Goal: Browse casually

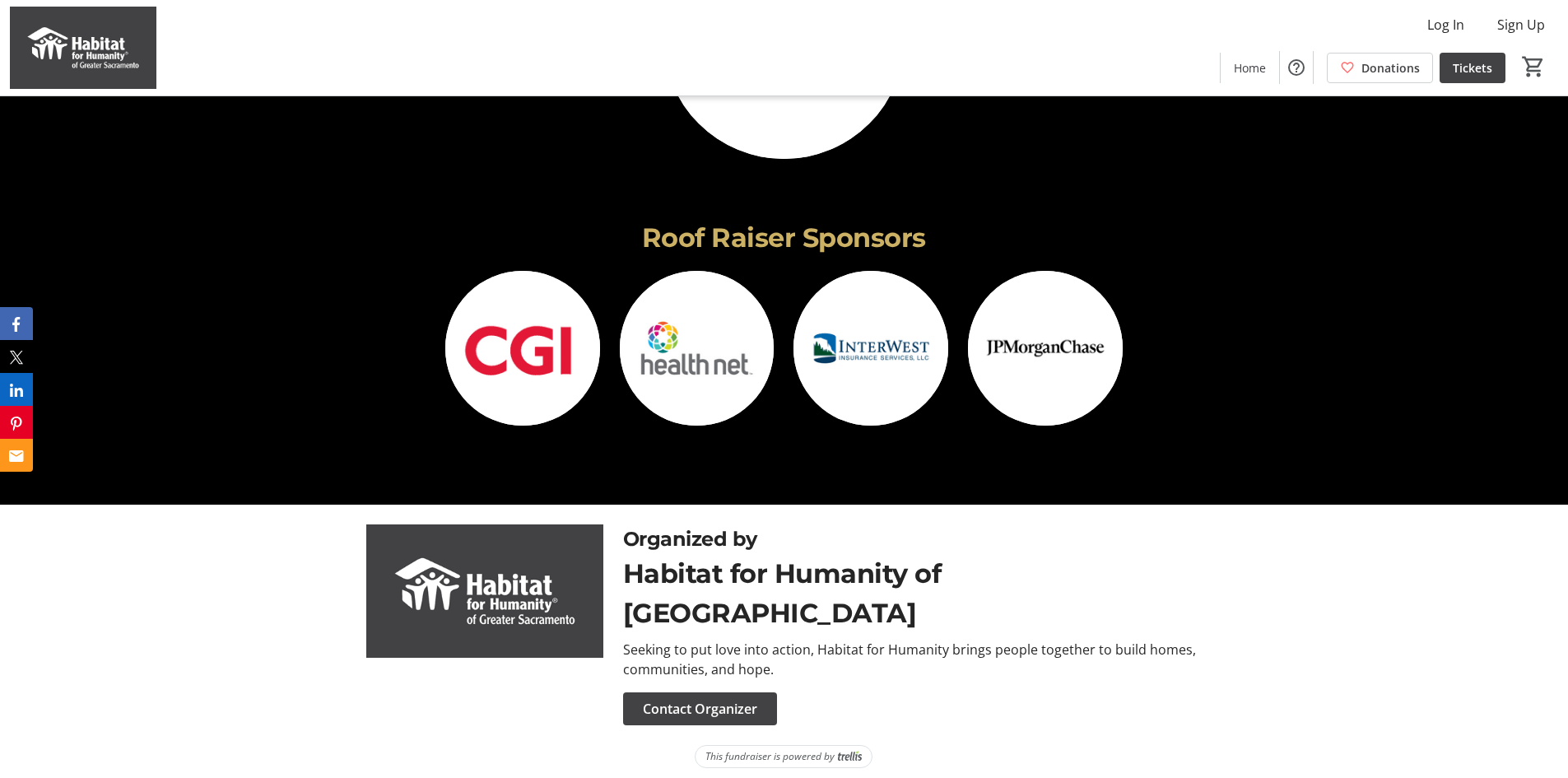
scroll to position [4228, 0]
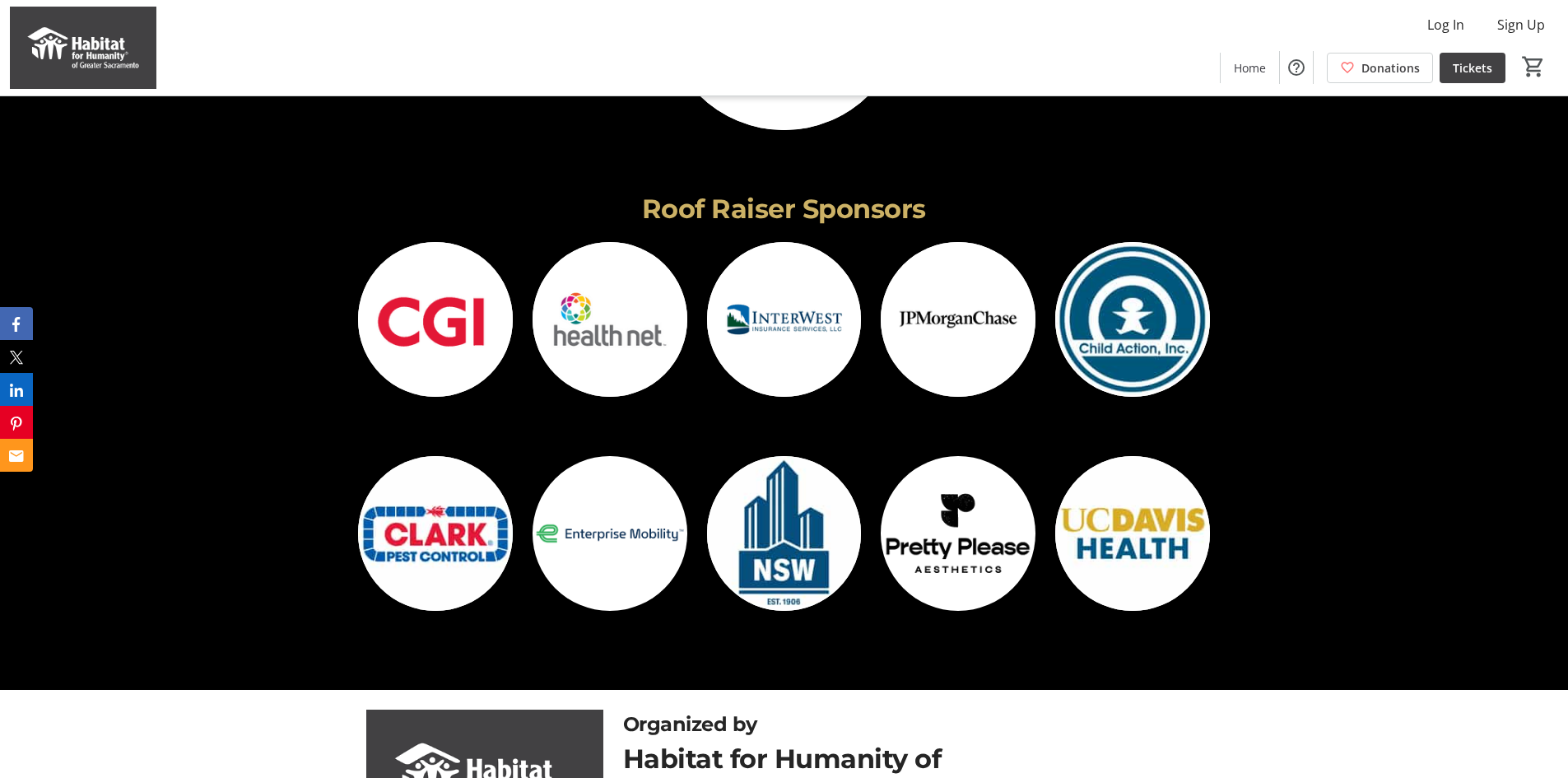
scroll to position [4277, 0]
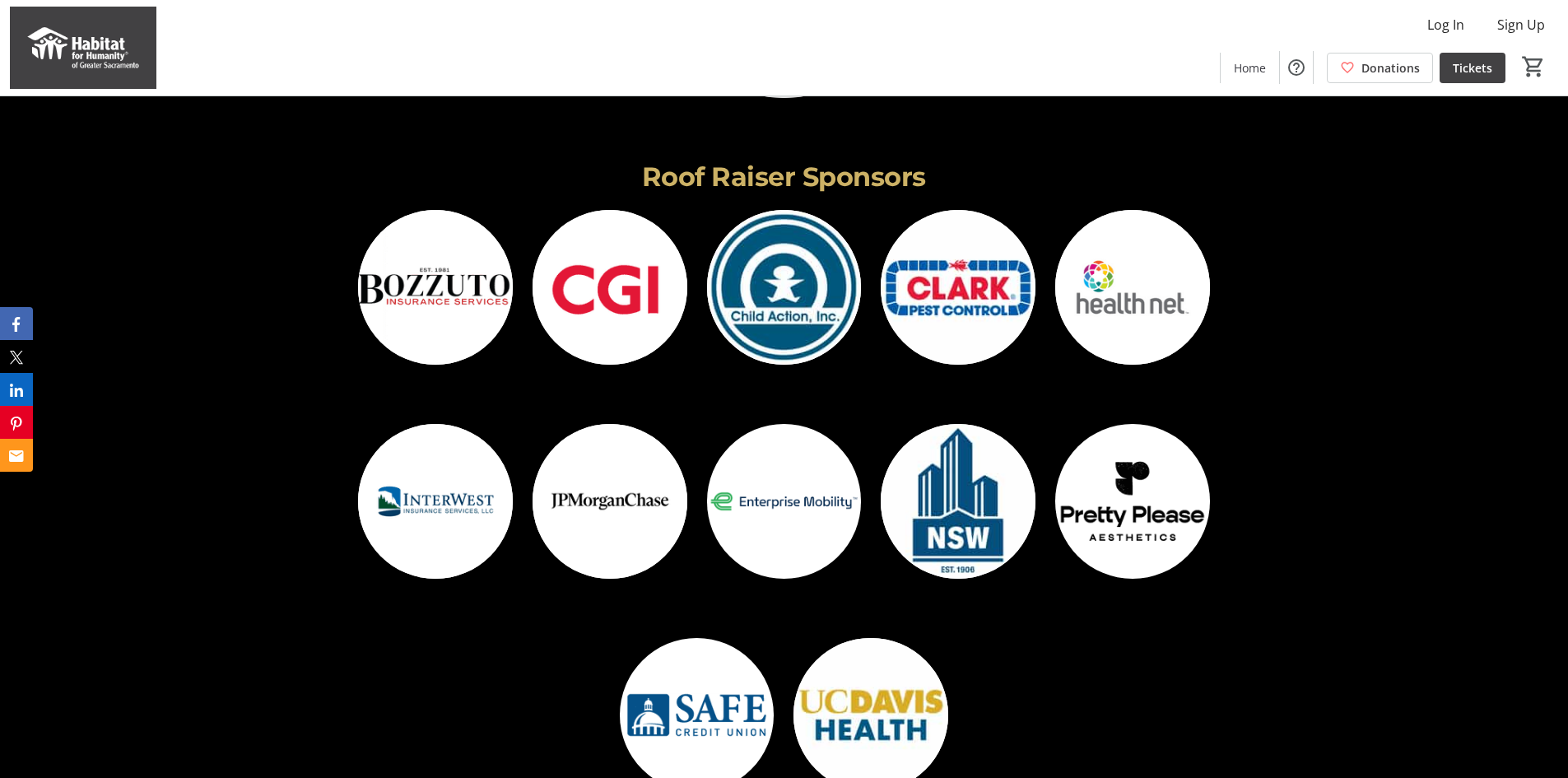
scroll to position [4361, 0]
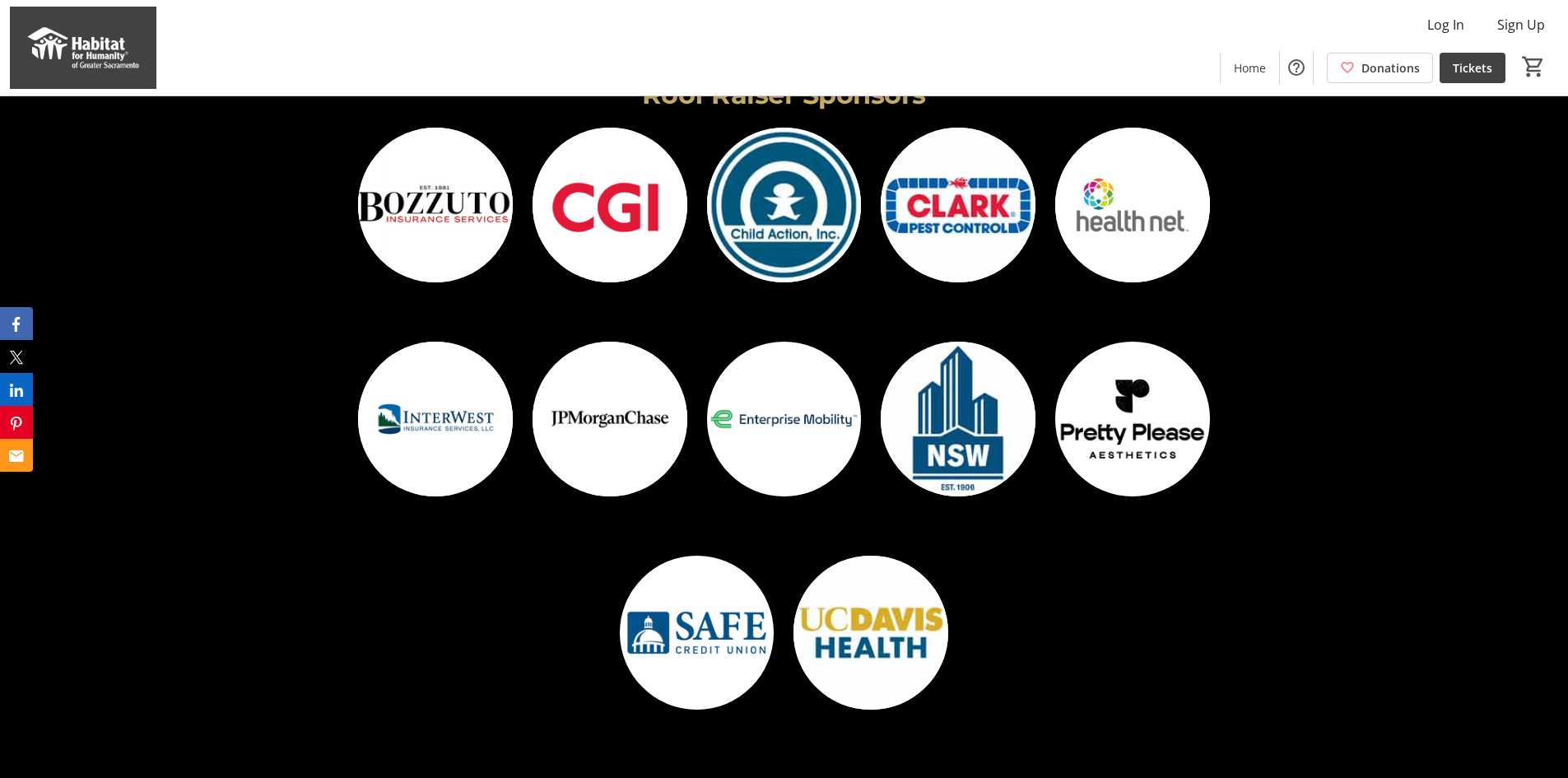
click at [610, 434] on img at bounding box center [610, 418] width 154 height 154
click at [464, 204] on img at bounding box center [435, 204] width 154 height 154
click at [638, 186] on img at bounding box center [610, 204] width 154 height 154
click at [799, 196] on img at bounding box center [784, 204] width 154 height 154
click at [946, 191] on img at bounding box center [958, 204] width 154 height 154
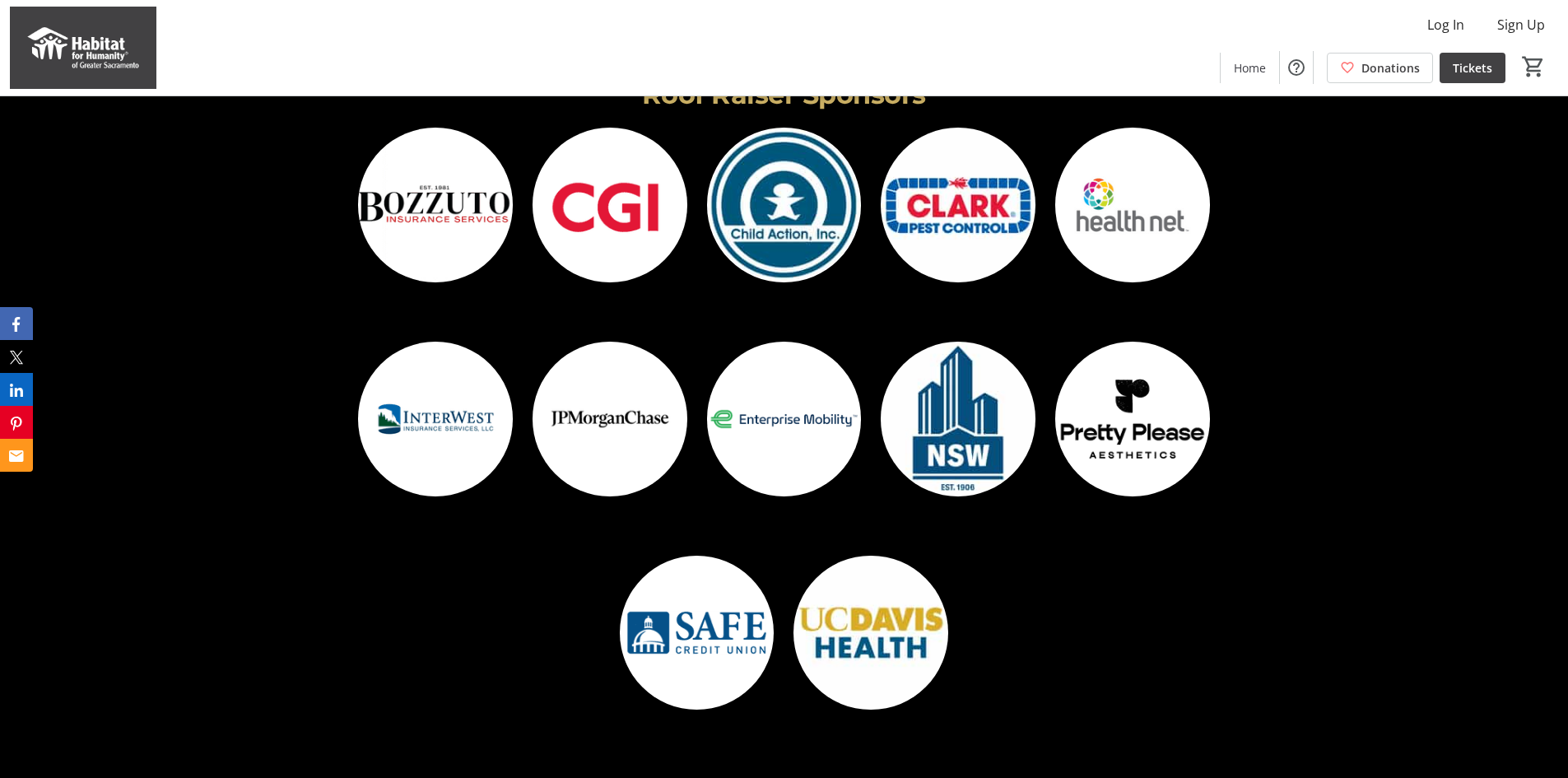
click at [1134, 217] on img at bounding box center [1132, 204] width 154 height 154
click at [424, 423] on img at bounding box center [435, 418] width 154 height 154
click at [608, 434] on img at bounding box center [610, 418] width 154 height 154
click at [806, 439] on img at bounding box center [784, 418] width 154 height 154
click at [977, 418] on img at bounding box center [958, 418] width 154 height 154
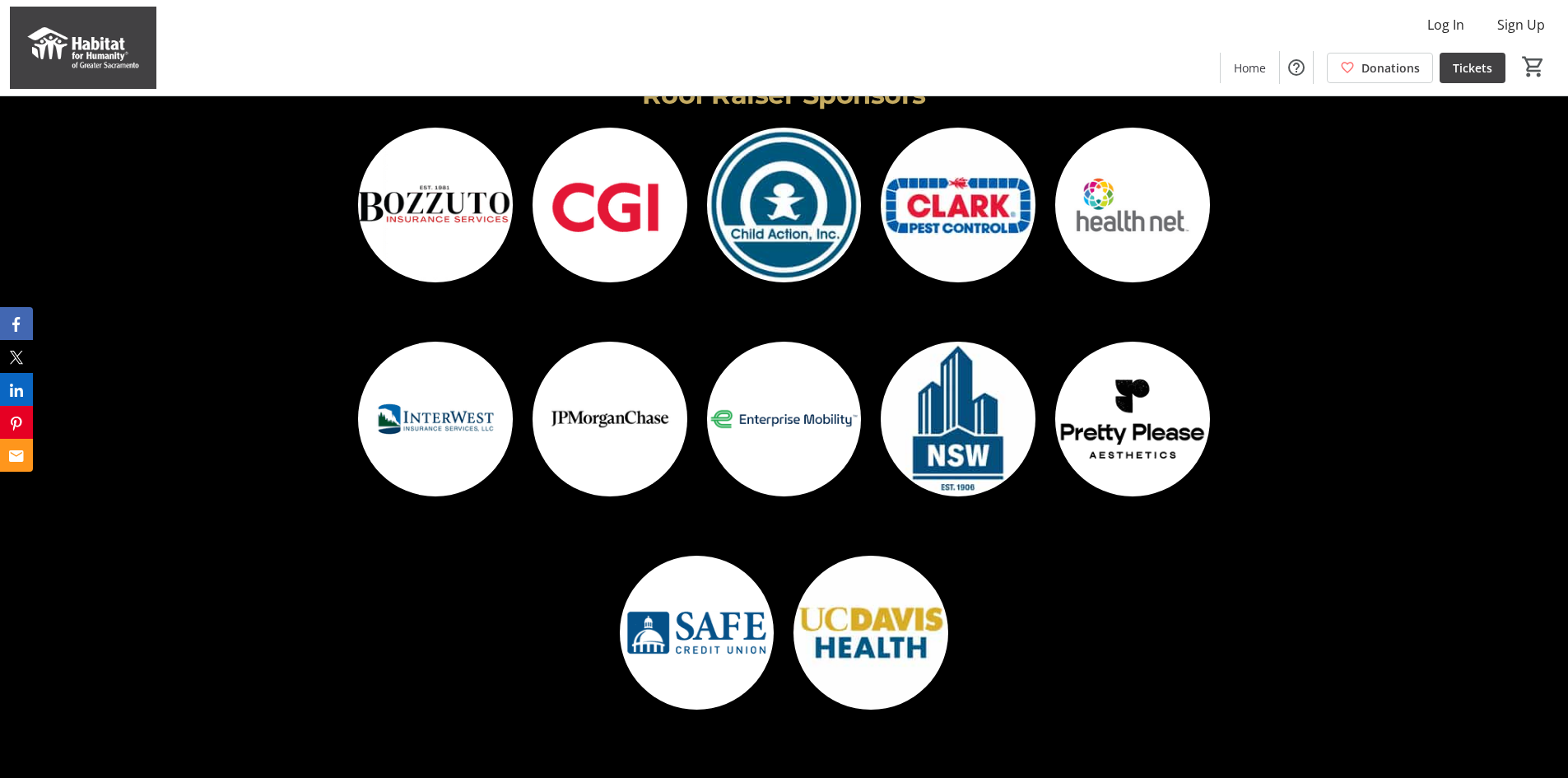
click at [1145, 405] on img at bounding box center [1132, 418] width 154 height 154
click at [699, 630] on img at bounding box center [697, 633] width 154 height 154
click at [881, 635] on img at bounding box center [871, 633] width 154 height 154
